Goal: Ask a question

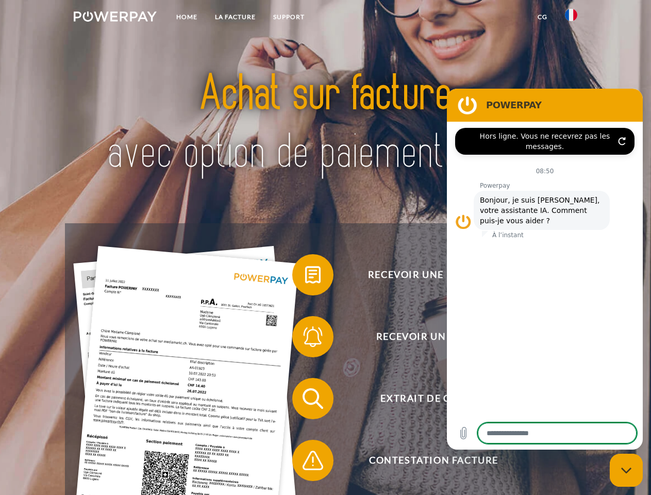
click at [115, 18] on img at bounding box center [115, 16] width 83 height 10
click at [572, 18] on img at bounding box center [571, 15] width 12 height 12
click at [543, 17] on link "CG" at bounding box center [542, 17] width 27 height 19
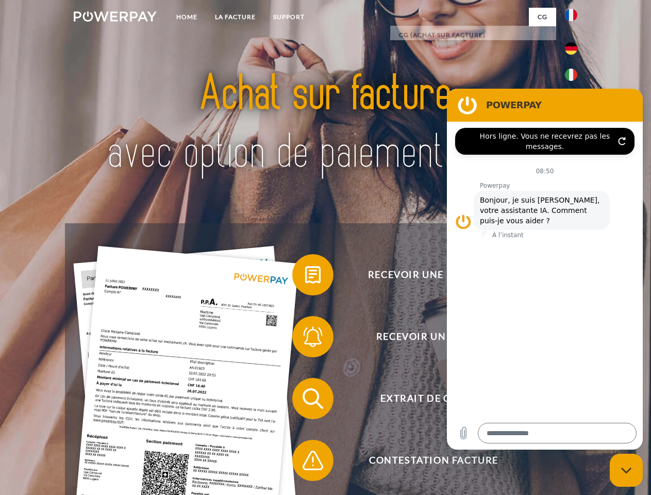
click at [305, 277] on span at bounding box center [298, 275] width 52 height 52
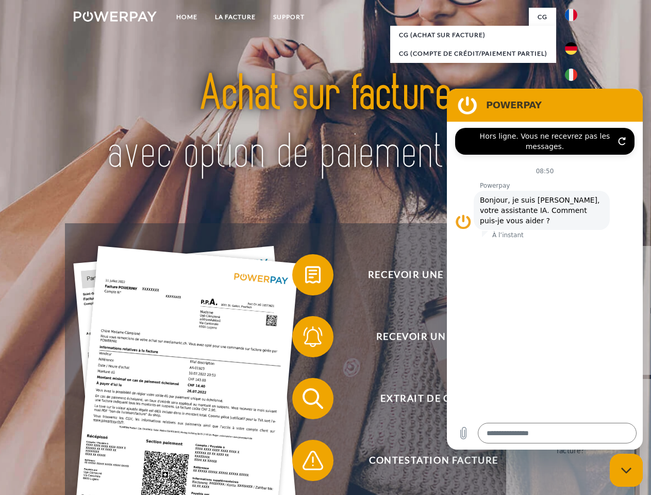
click at [305, 339] on div "Recevoir une facture ? Recevoir un rappel? Extrait de compte retour" at bounding box center [325, 429] width 521 height 413
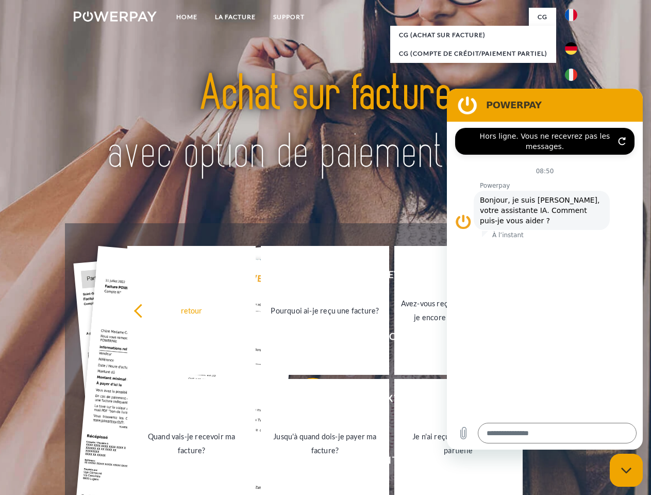
click at [305, 401] on link "Jusqu'à quand dois-je payer ma facture?" at bounding box center [325, 443] width 128 height 129
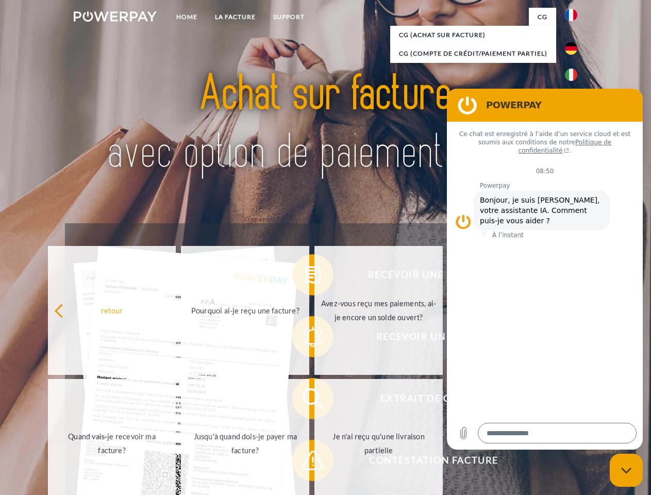
click at [305, 463] on span at bounding box center [298, 461] width 52 height 52
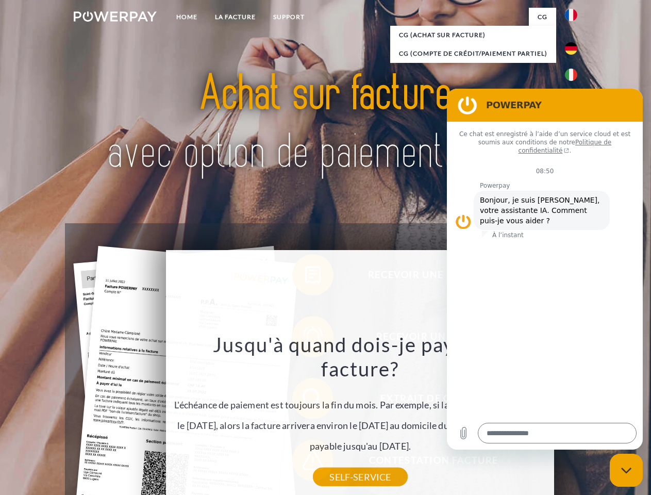
click at [627, 470] on icon "Fermer la fenêtre de messagerie" at bounding box center [627, 470] width 11 height 7
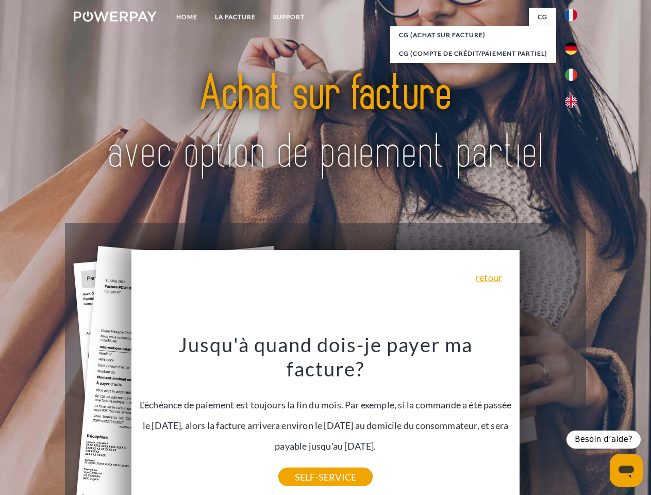
type textarea "*"
